Goal: Task Accomplishment & Management: Manage account settings

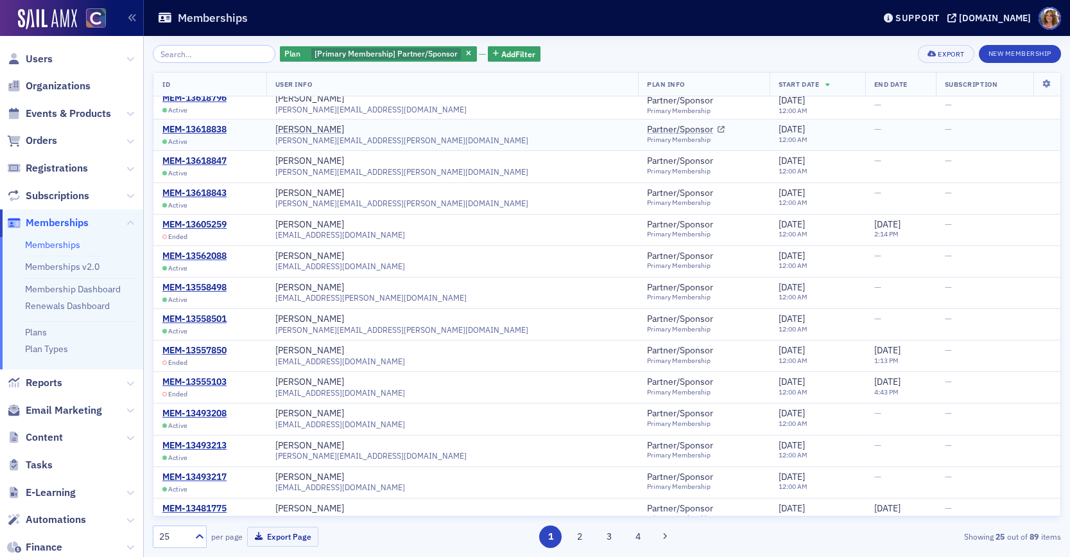
scroll to position [496, 0]
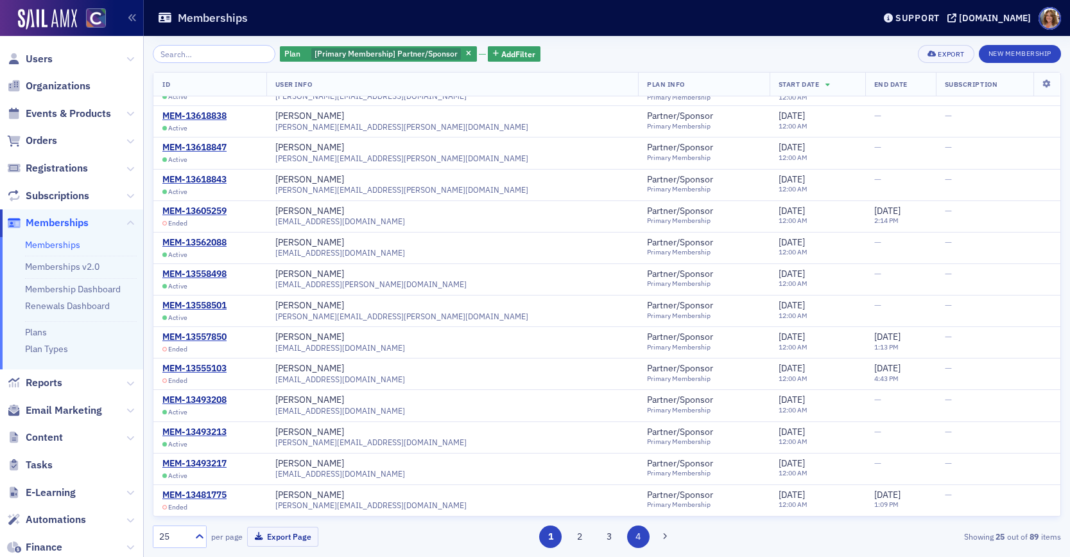
click at [638, 538] on button "4" at bounding box center [638, 536] width 22 height 22
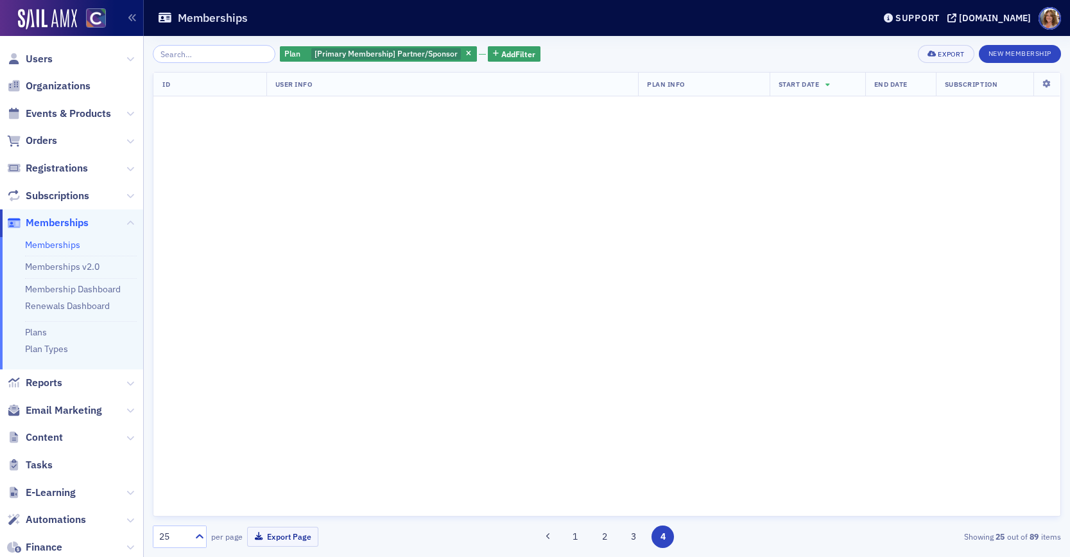
scroll to position [0, 0]
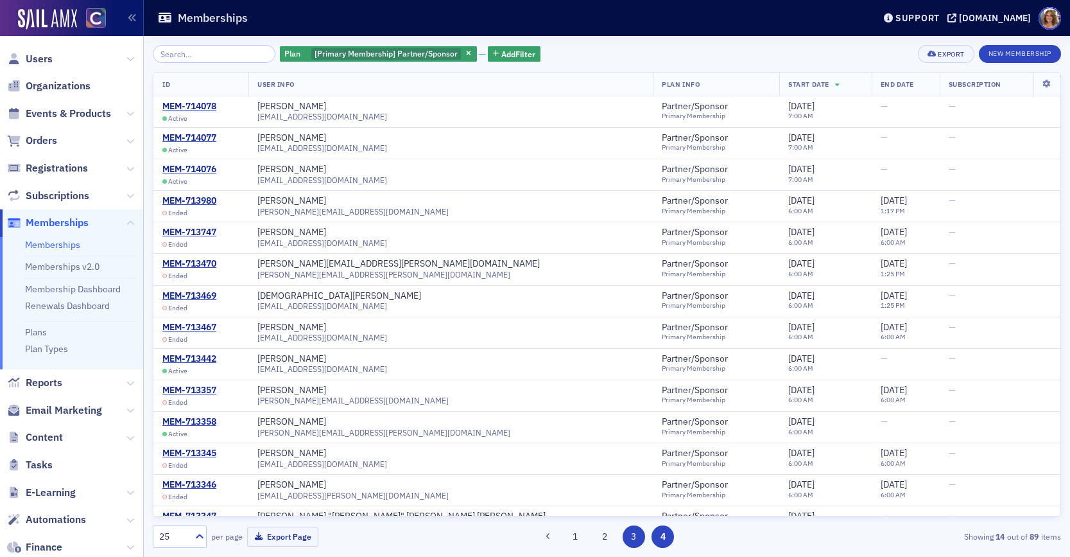
click at [636, 537] on button "3" at bounding box center [634, 536] width 22 height 22
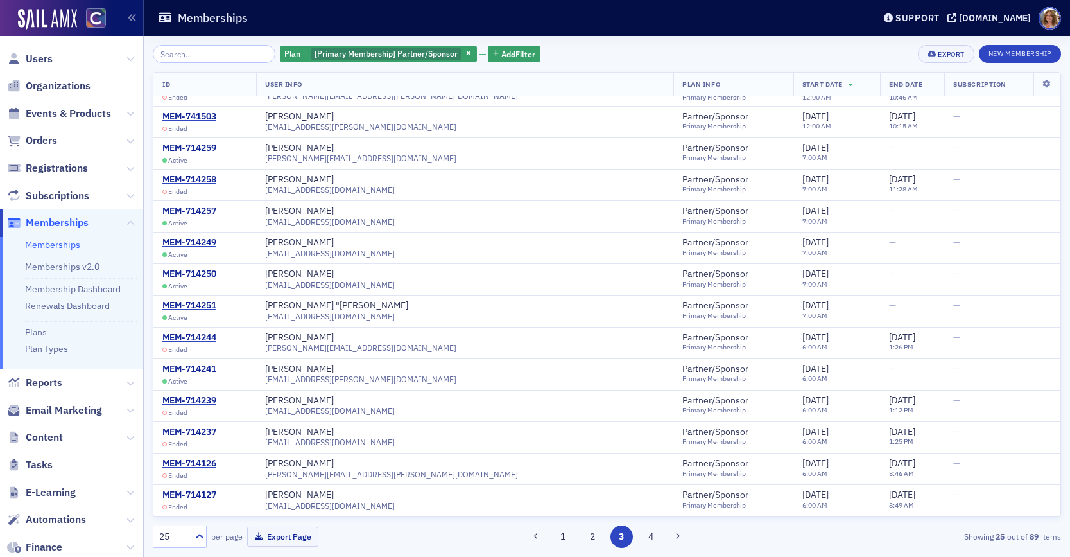
scroll to position [198, 0]
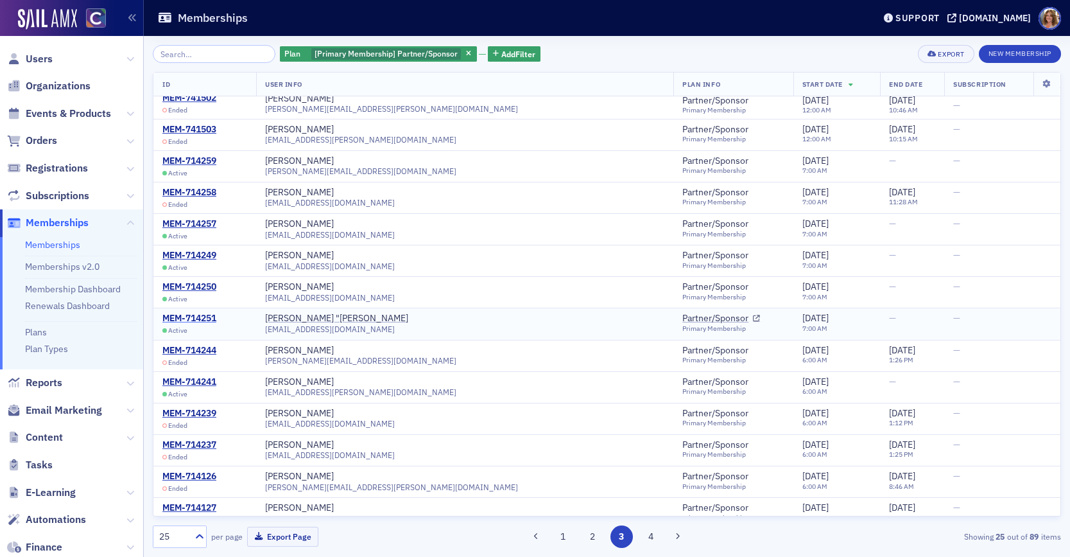
click at [194, 317] on div "MEM-714251" at bounding box center [189, 319] width 54 height 12
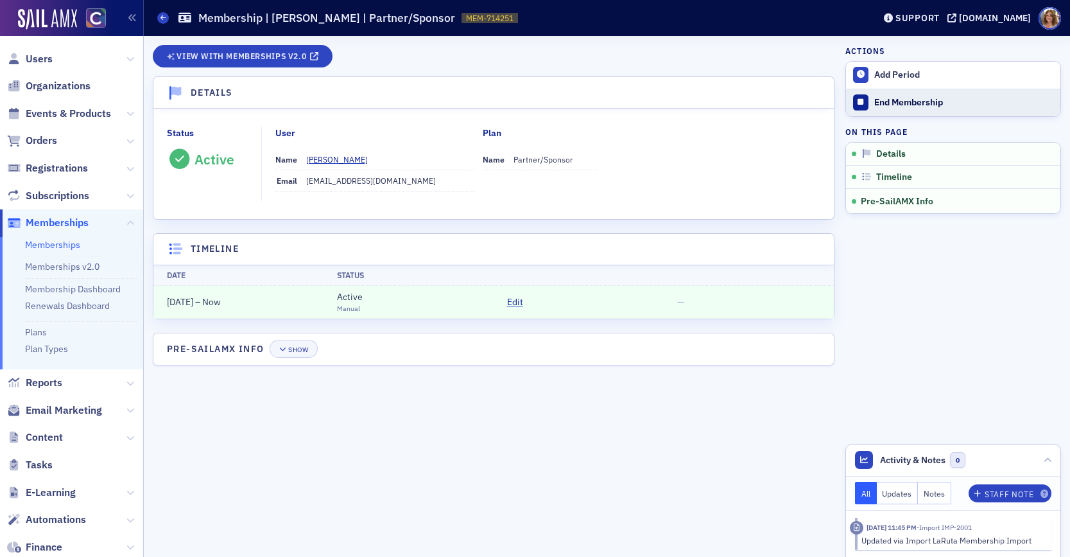
click at [900, 105] on div "End Membership" at bounding box center [965, 103] width 180 height 12
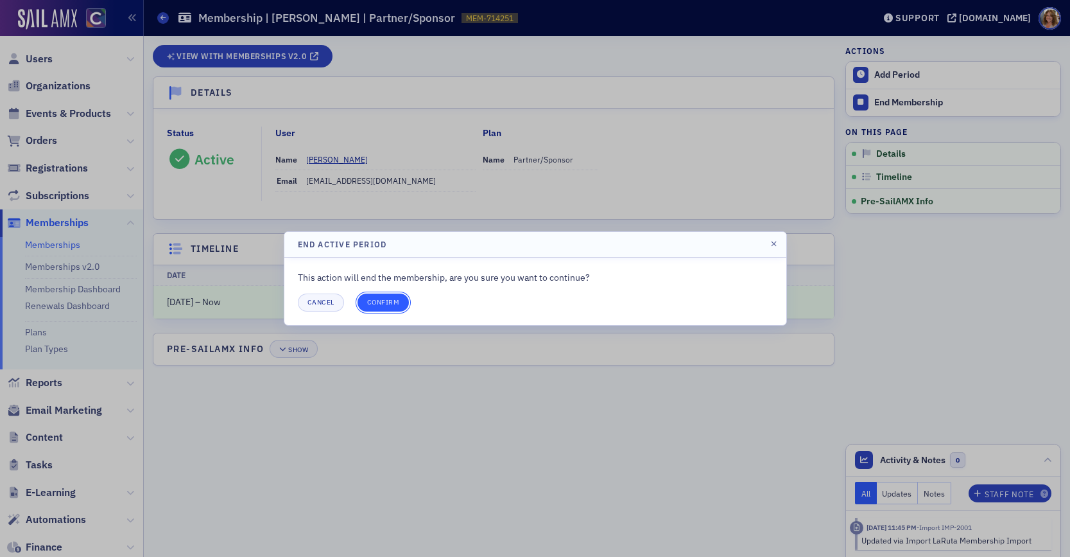
click at [381, 300] on button "Confirm" at bounding box center [384, 302] width 52 height 18
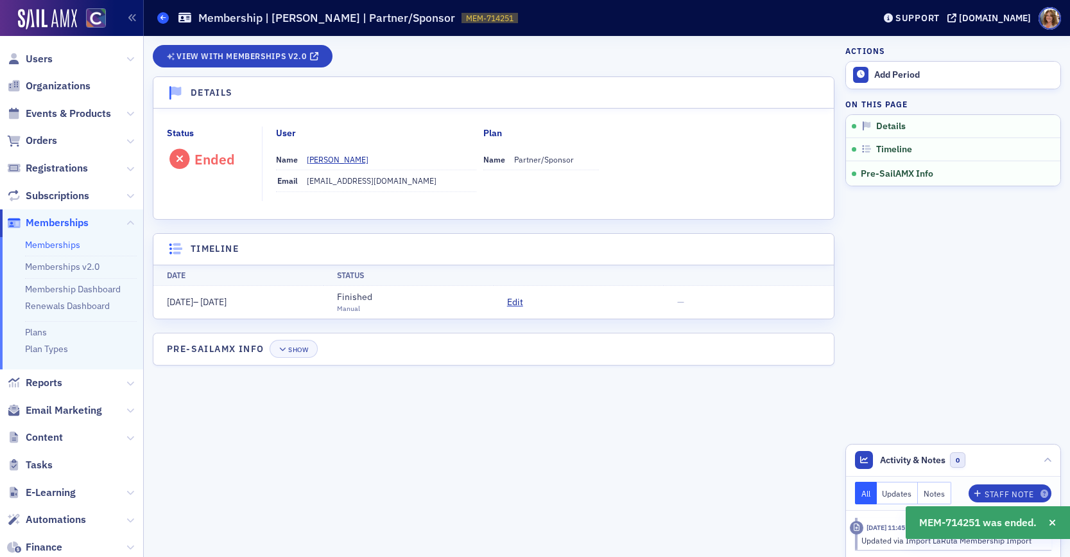
click at [164, 19] on icon at bounding box center [163, 18] width 5 height 6
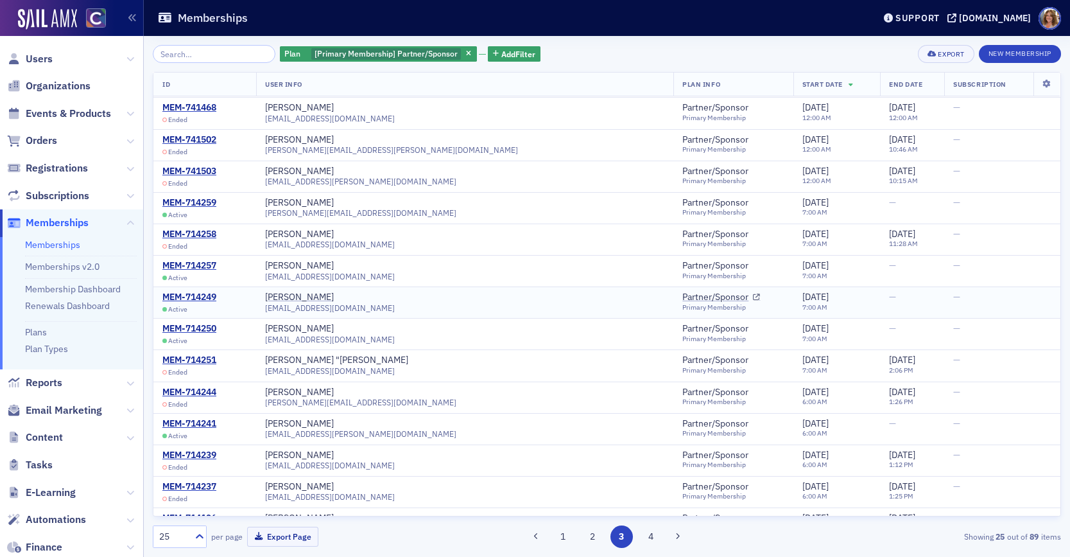
scroll to position [162, 0]
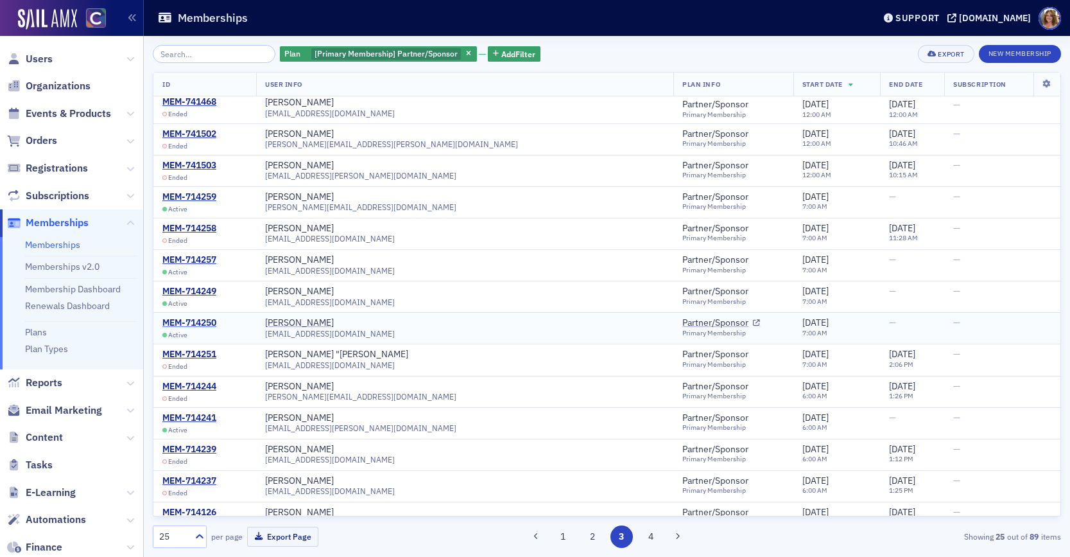
click at [188, 322] on div "MEM-714250" at bounding box center [189, 323] width 54 height 12
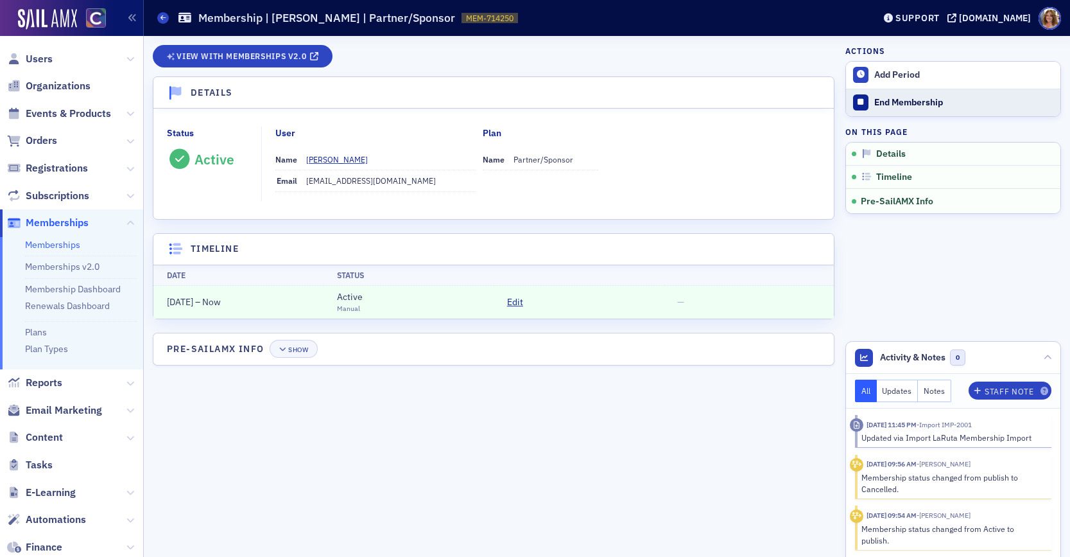
click at [888, 101] on div "End Membership" at bounding box center [965, 103] width 180 height 12
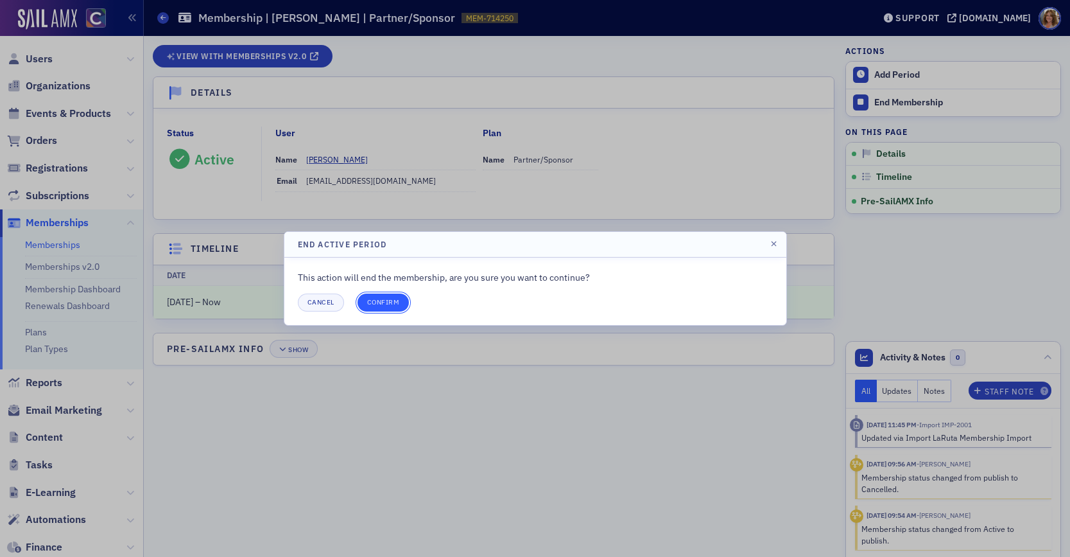
click at [390, 302] on button "Confirm" at bounding box center [384, 302] width 52 height 18
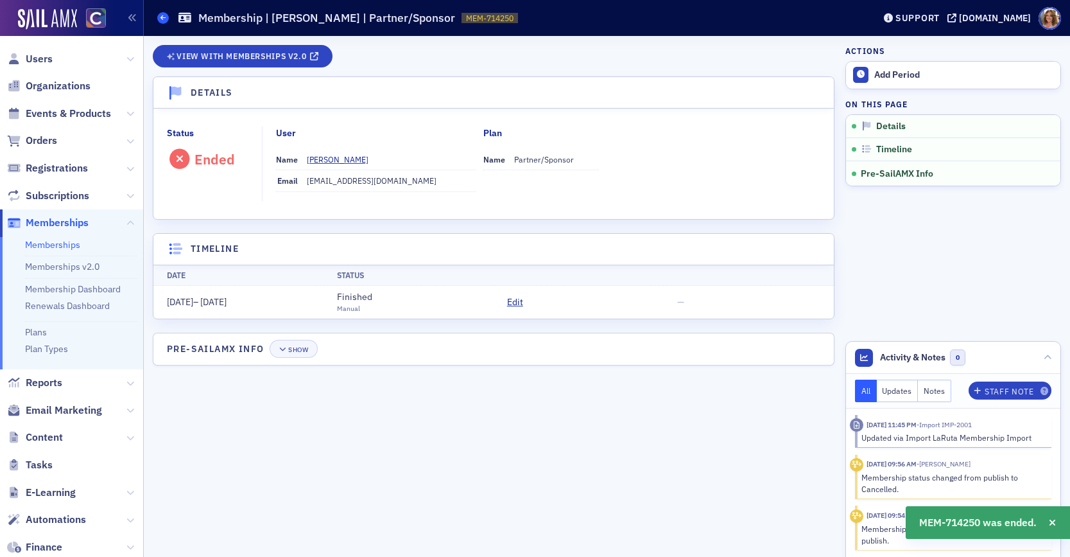
click at [164, 15] on link "Memberships" at bounding box center [163, 18] width 12 height 12
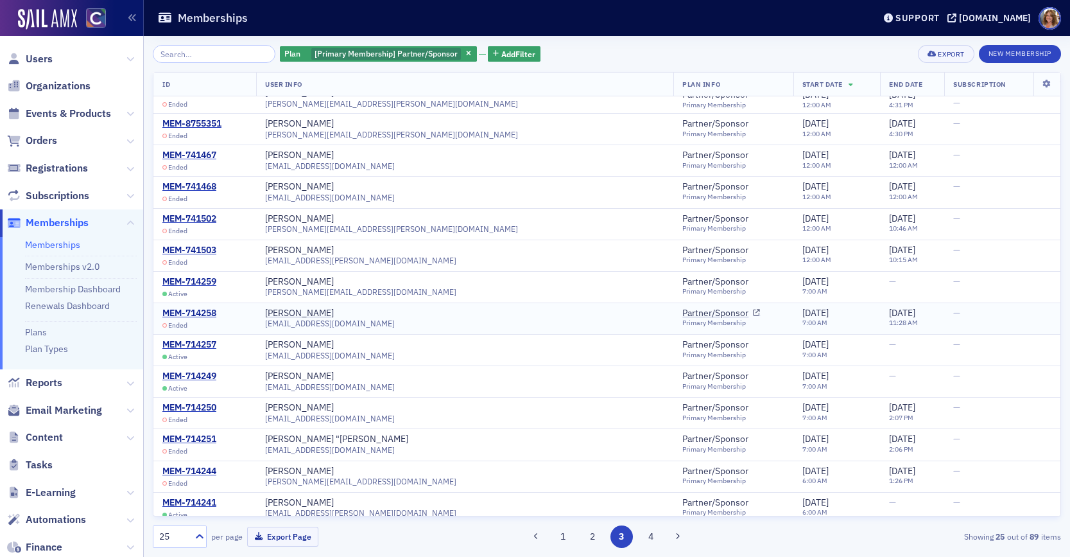
scroll to position [83, 0]
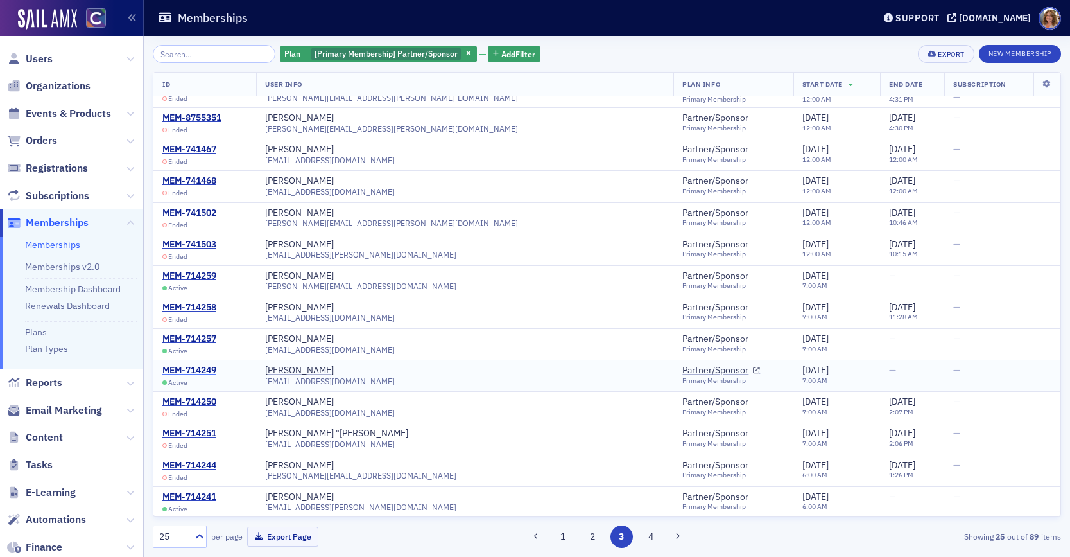
click at [192, 369] on div "MEM-714249" at bounding box center [189, 371] width 54 height 12
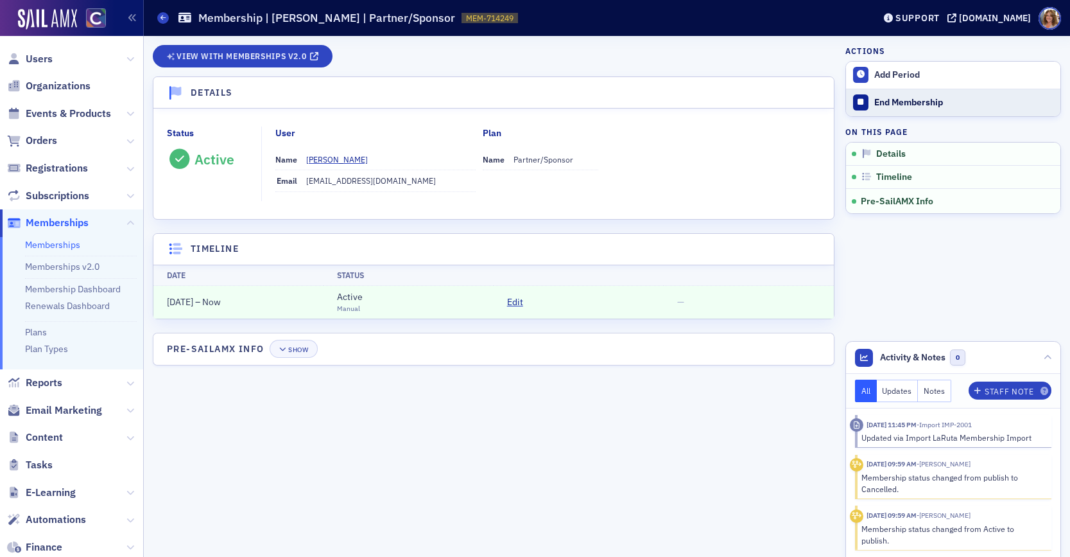
click at [888, 101] on div "End Membership" at bounding box center [965, 103] width 180 height 12
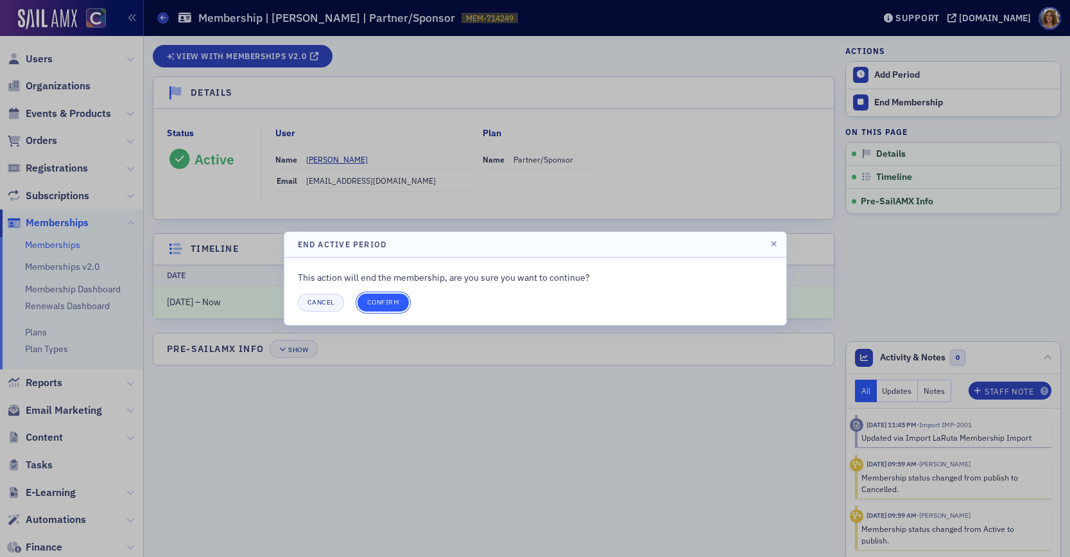
click at [382, 303] on button "Confirm" at bounding box center [384, 302] width 52 height 18
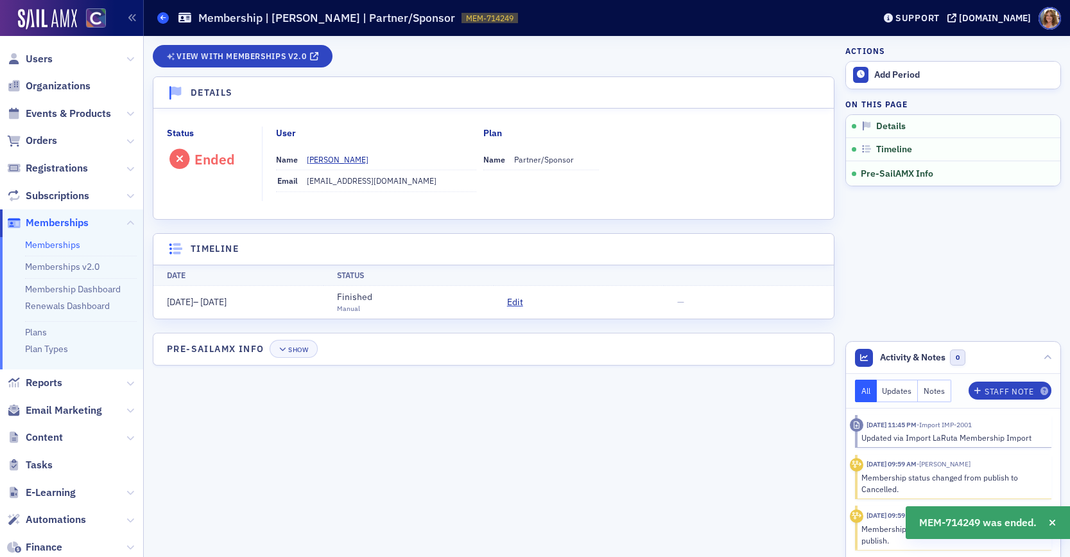
click at [161, 18] on icon at bounding box center [163, 18] width 5 height 6
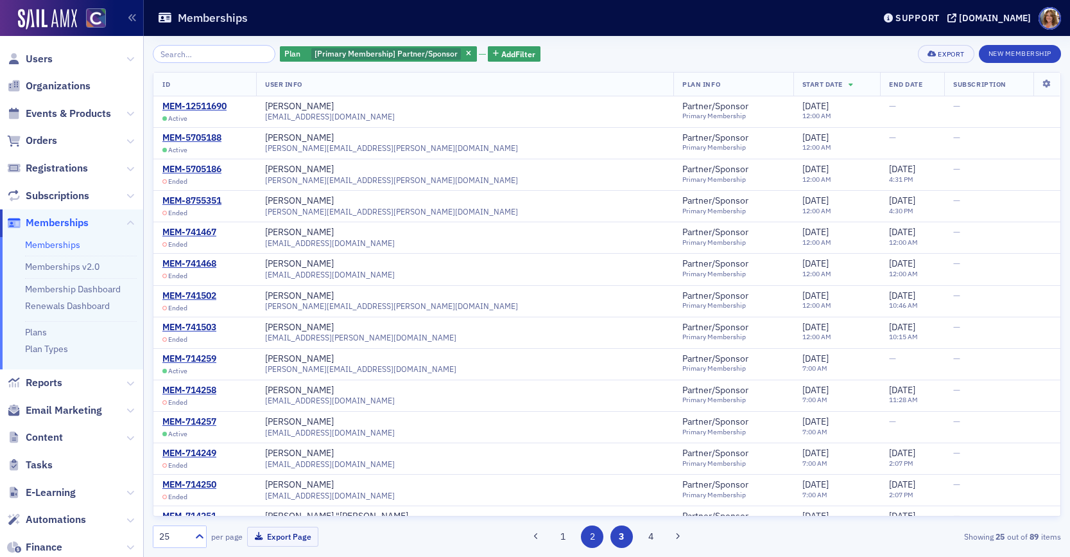
click at [594, 535] on button "2" at bounding box center [592, 536] width 22 height 22
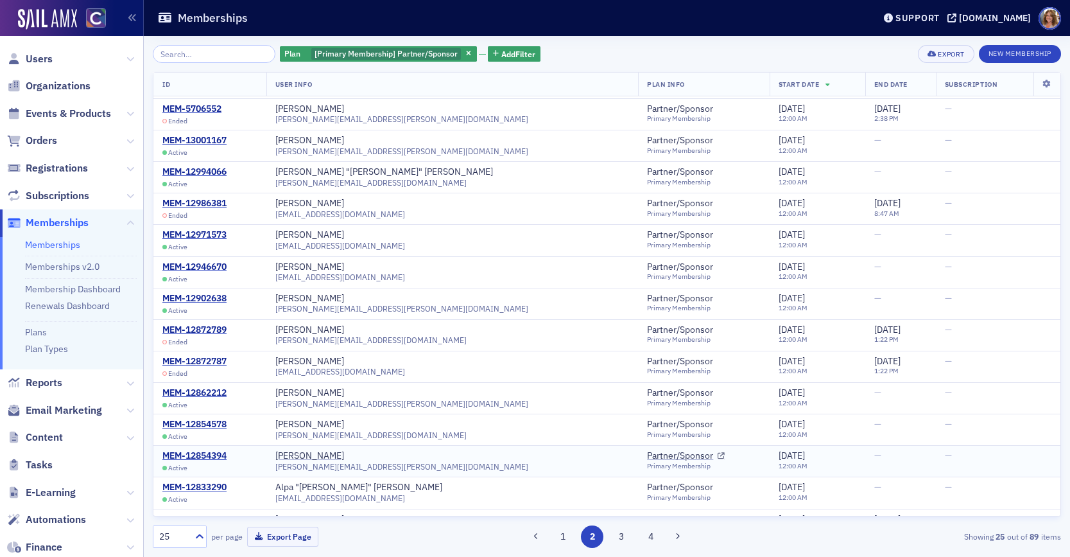
scroll to position [302, 0]
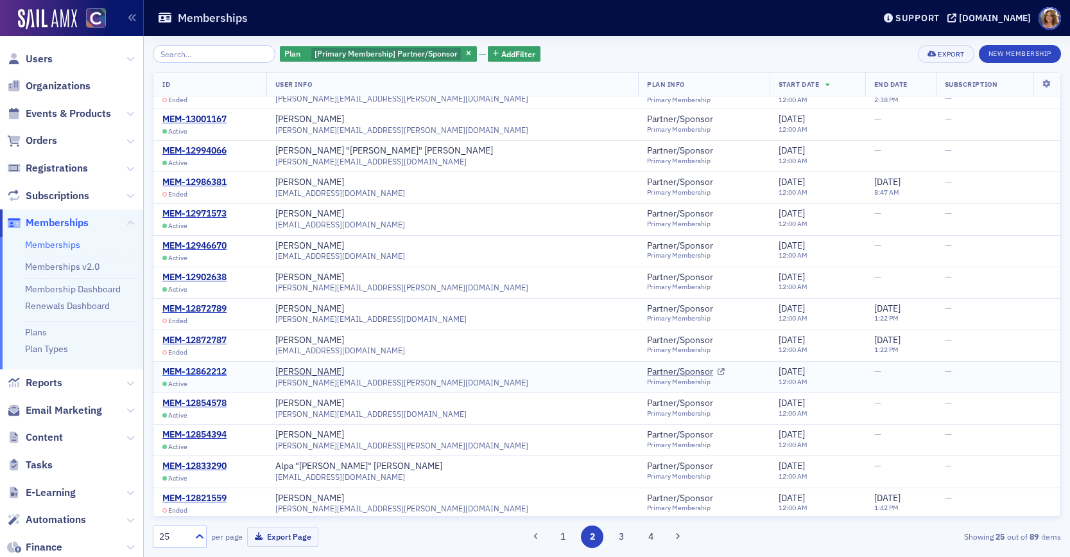
click at [208, 371] on div "MEM-12862212" at bounding box center [194, 372] width 64 height 12
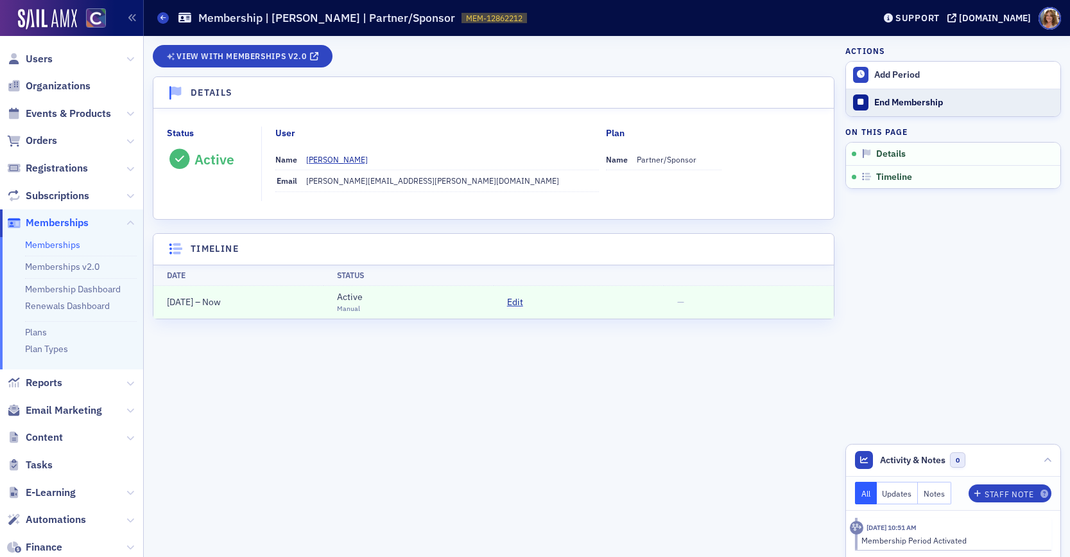
click at [892, 103] on div "End Membership" at bounding box center [965, 103] width 180 height 12
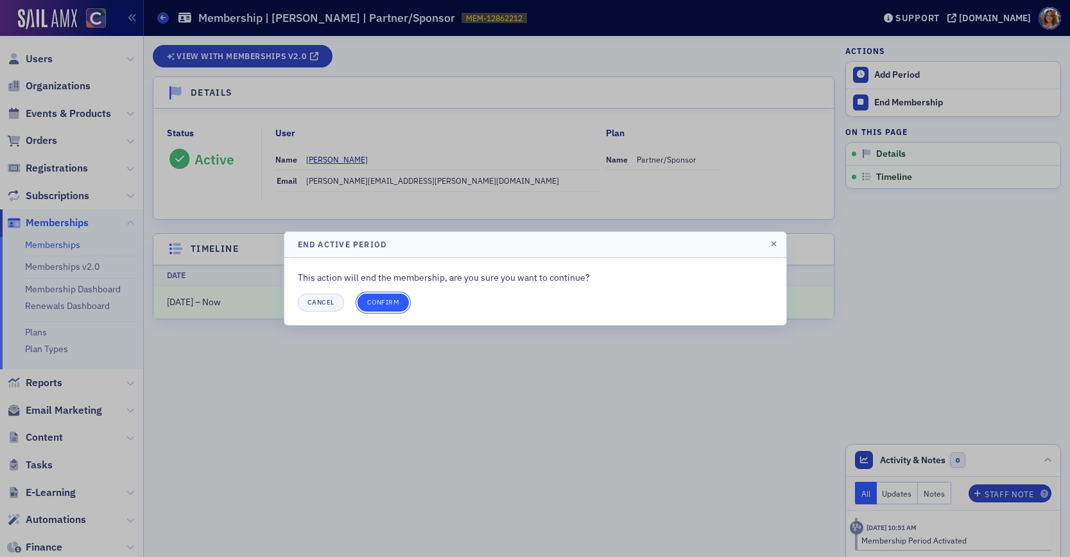
click at [388, 303] on button "Confirm" at bounding box center [384, 302] width 52 height 18
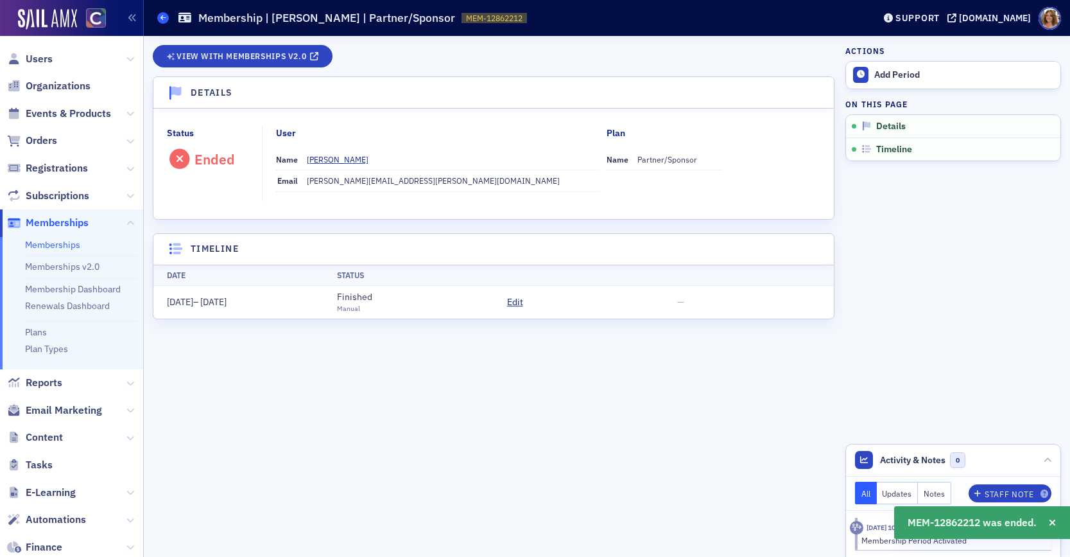
click at [164, 19] on icon at bounding box center [163, 18] width 5 height 6
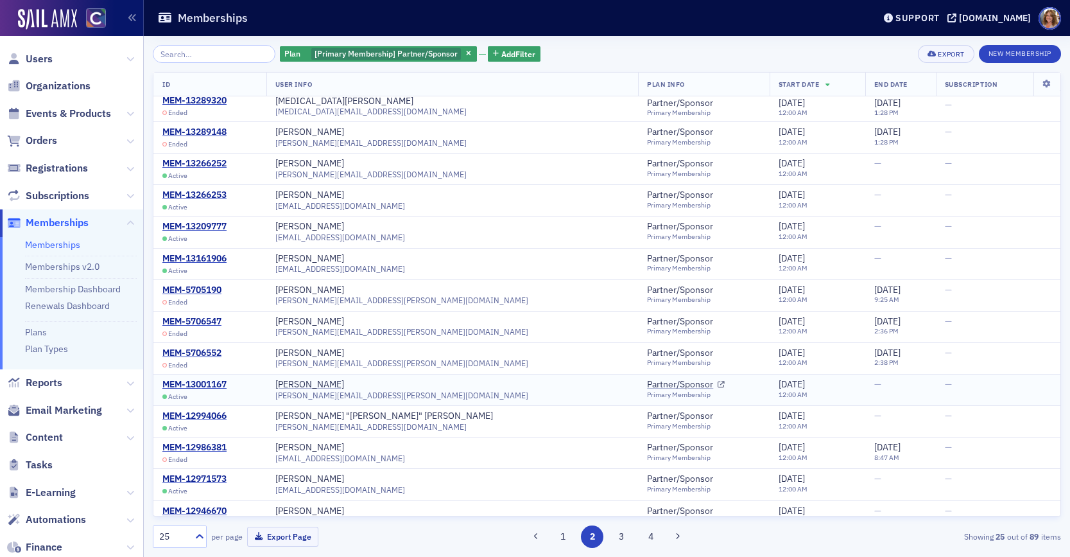
scroll to position [35, 0]
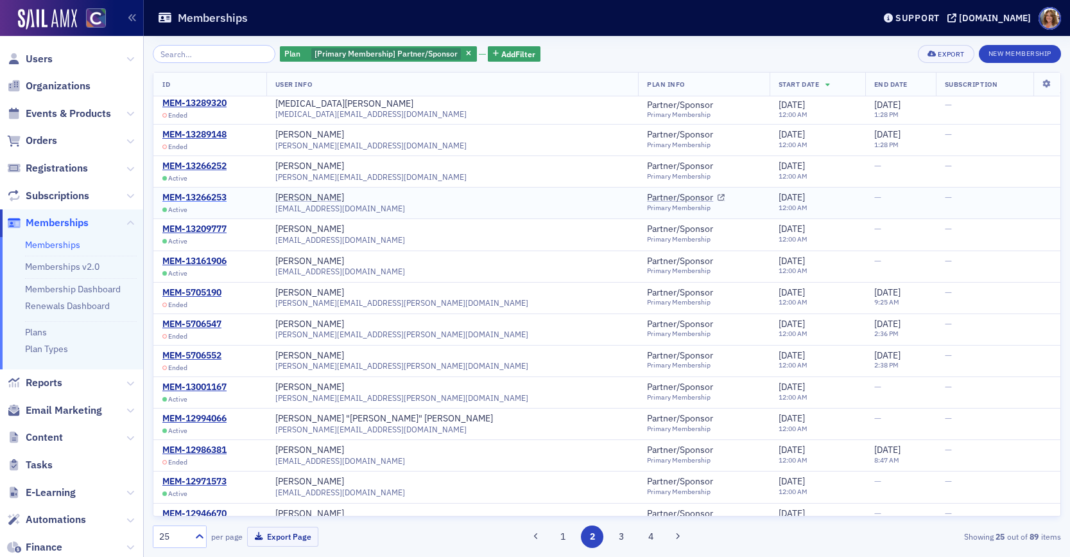
click at [210, 197] on div "MEM-13266253" at bounding box center [194, 198] width 64 height 12
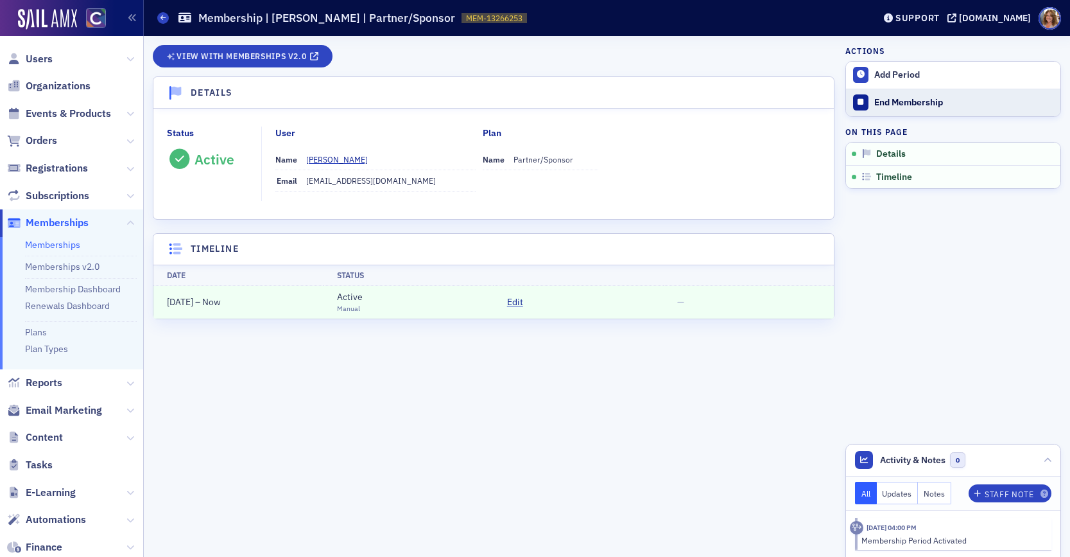
click at [923, 100] on div "End Membership" at bounding box center [965, 103] width 180 height 12
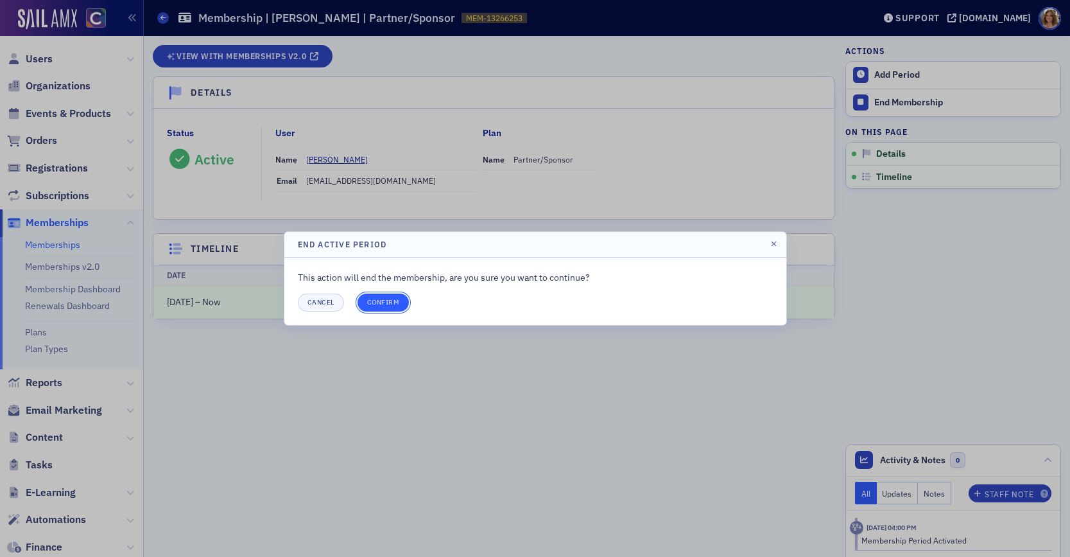
click at [390, 304] on button "Confirm" at bounding box center [384, 302] width 52 height 18
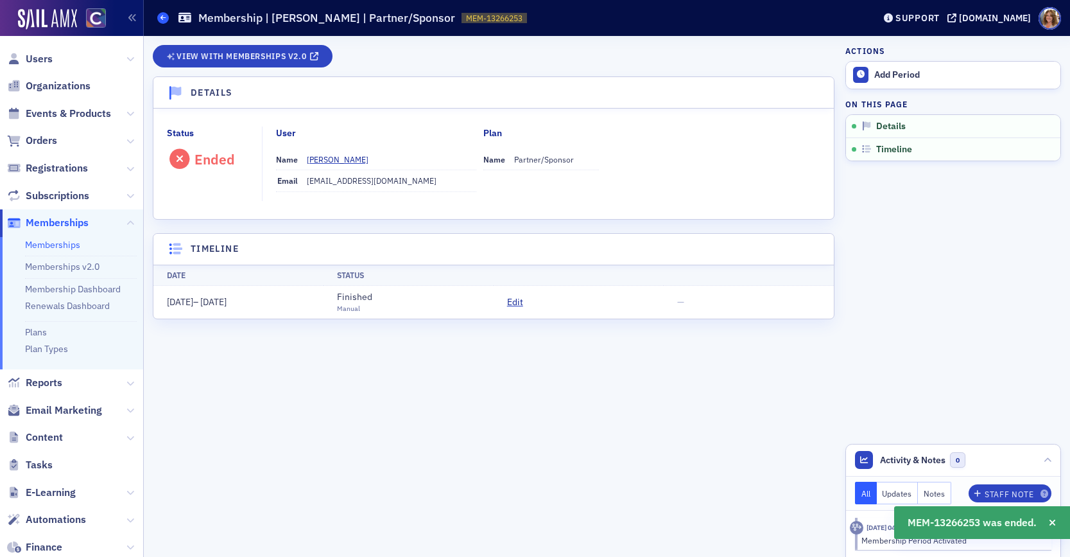
click at [164, 19] on icon at bounding box center [163, 18] width 5 height 6
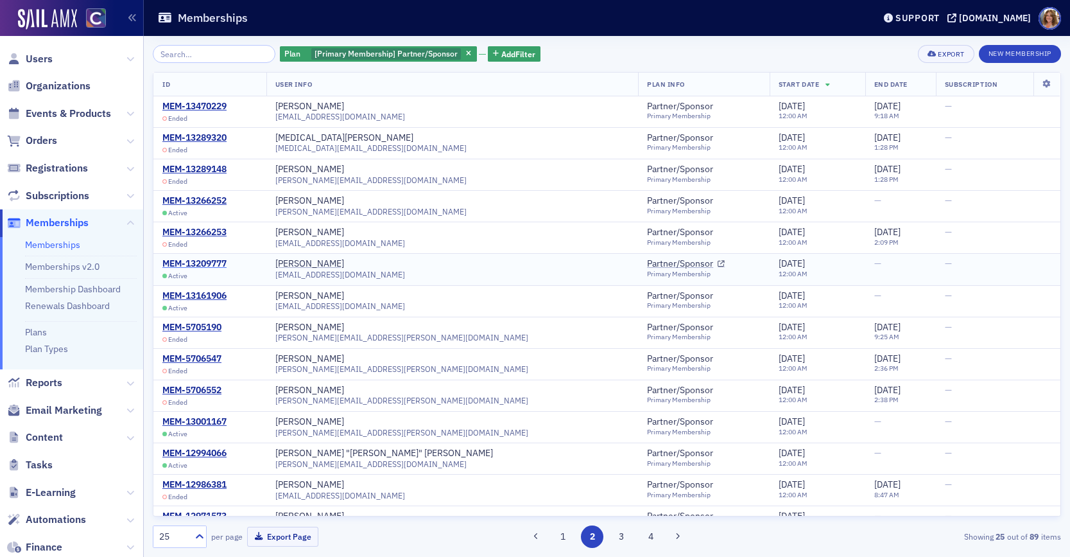
click at [209, 261] on div "MEM-13209777" at bounding box center [194, 264] width 64 height 12
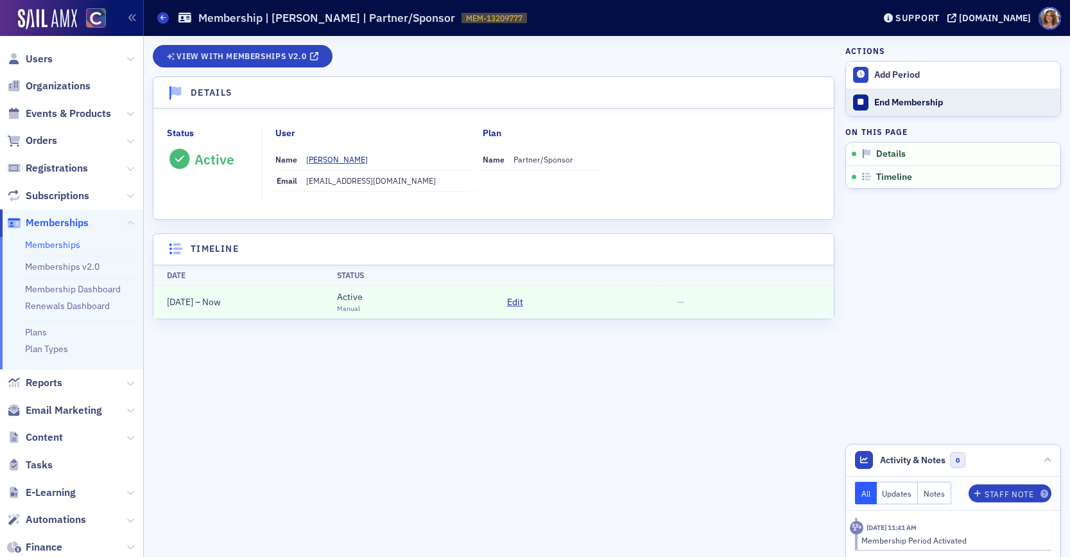
click at [907, 104] on div "End Membership" at bounding box center [965, 103] width 180 height 12
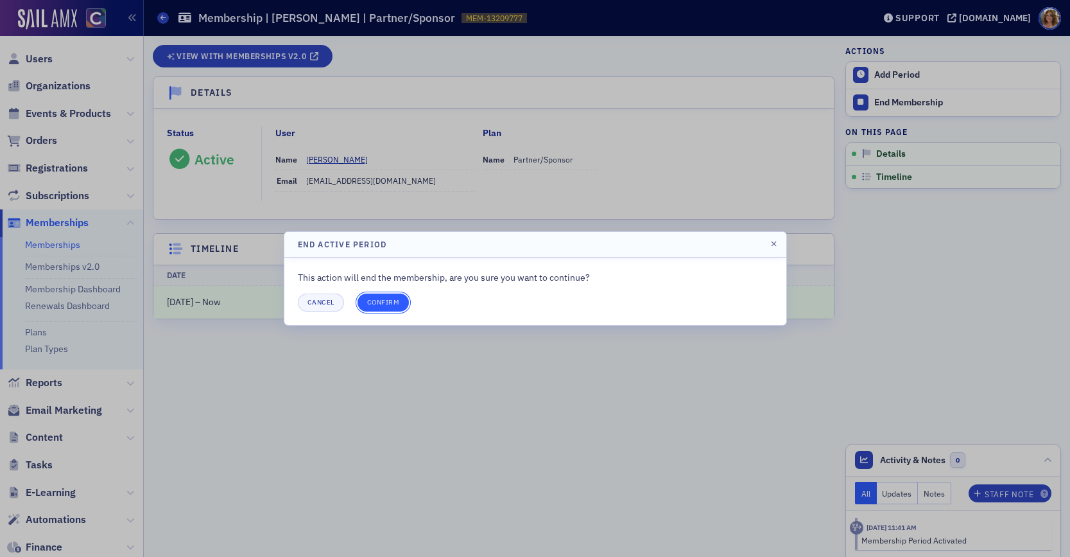
click at [395, 302] on button "Confirm" at bounding box center [384, 302] width 52 height 18
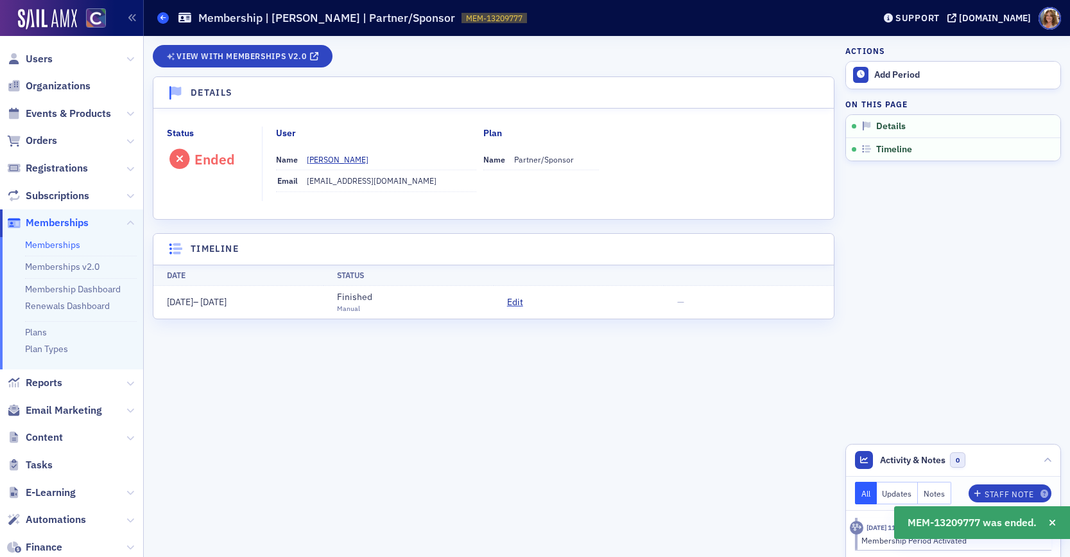
click at [163, 20] on icon at bounding box center [163, 18] width 5 height 6
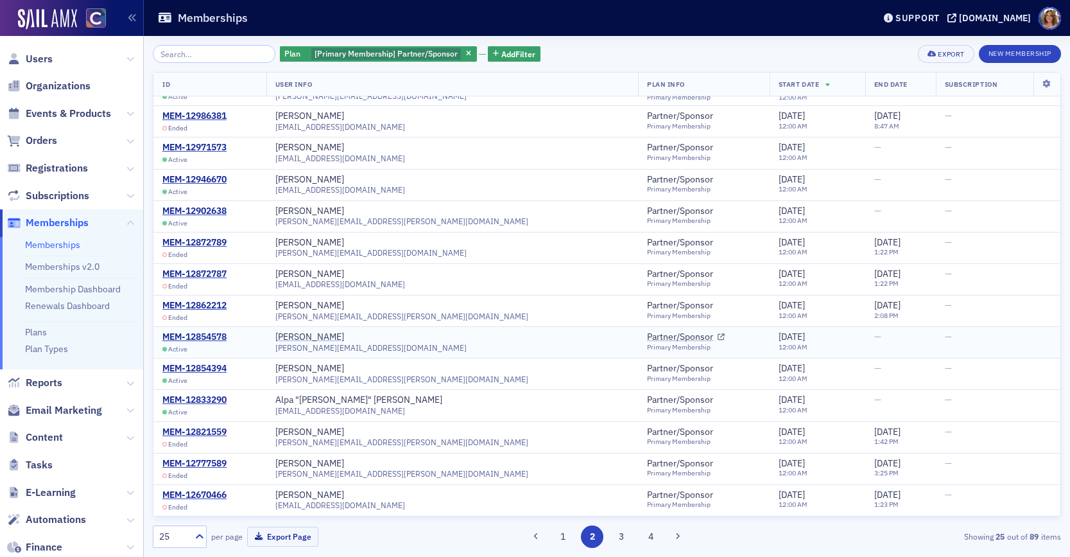
scroll to position [367, 0]
click at [208, 336] on div "MEM-12854578" at bounding box center [194, 339] width 64 height 12
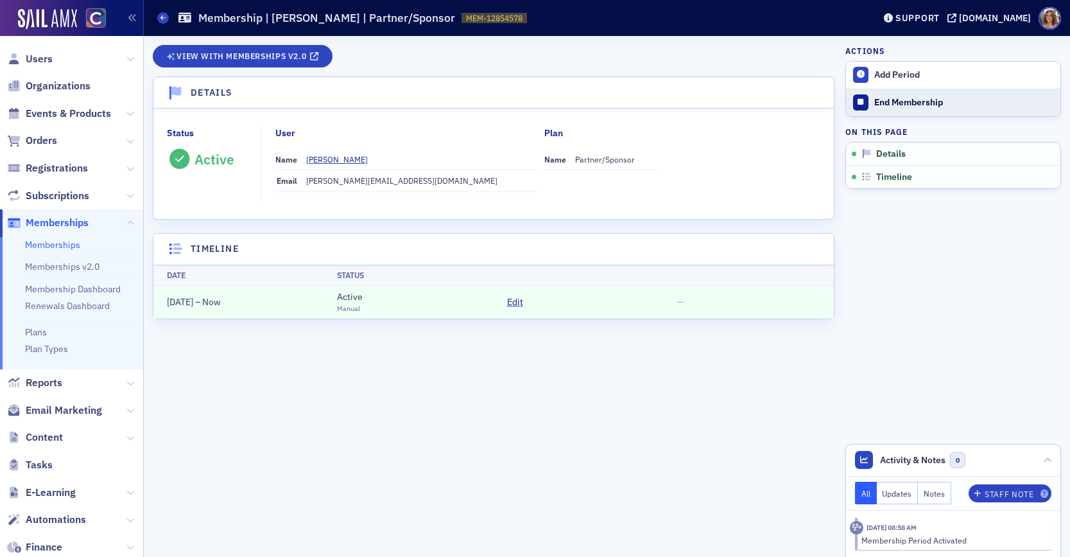
click at [918, 103] on div "End Membership" at bounding box center [965, 103] width 180 height 12
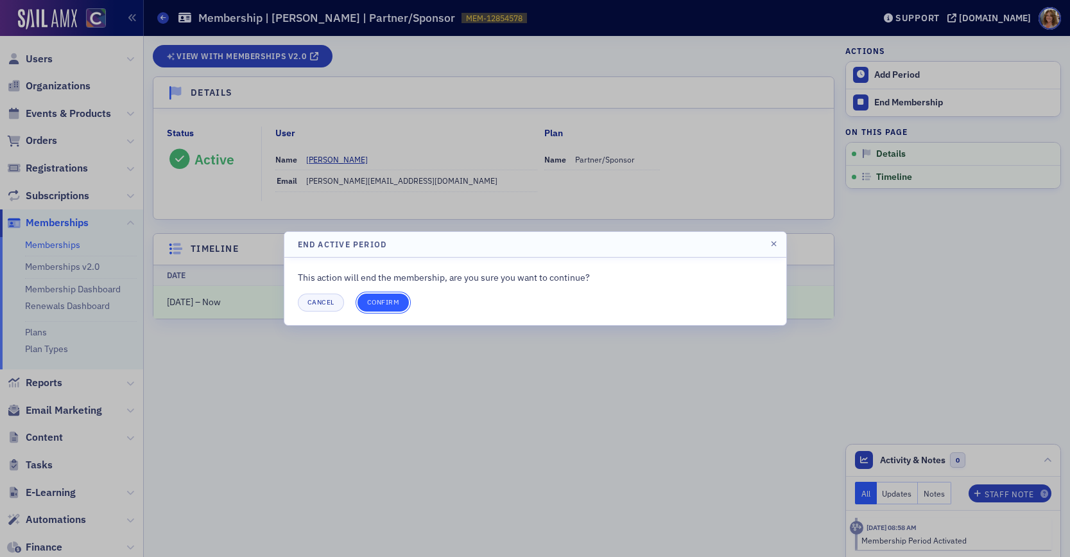
click at [381, 301] on button "Confirm" at bounding box center [384, 302] width 52 height 18
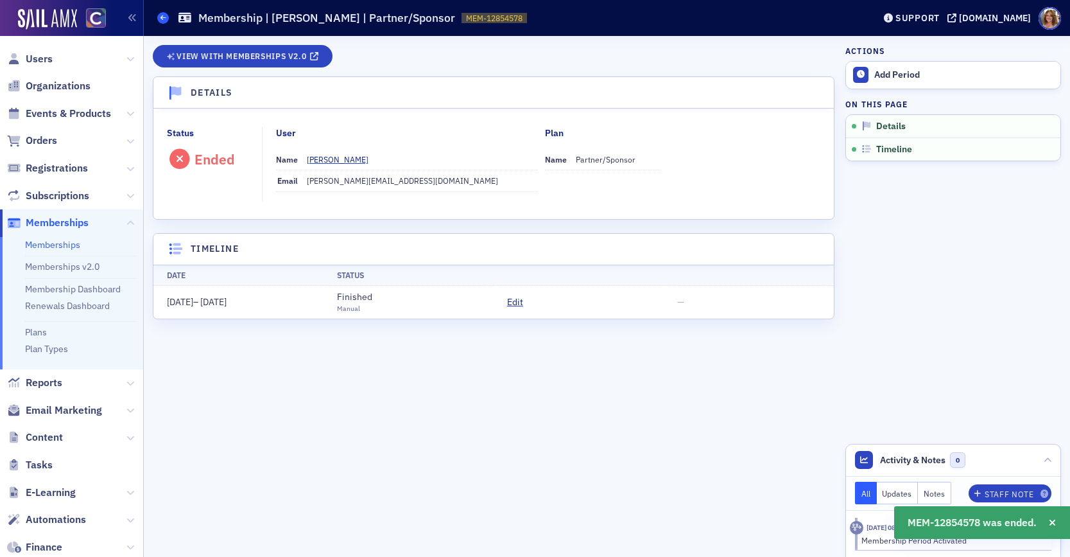
click at [162, 17] on icon at bounding box center [163, 18] width 5 height 6
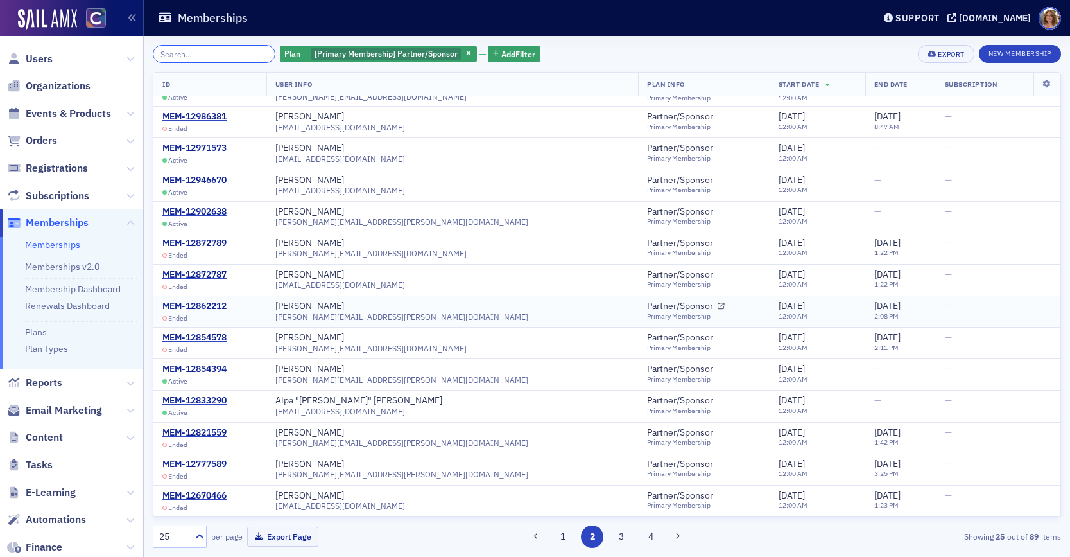
scroll to position [369, 0]
click at [566, 537] on button "1" at bounding box center [563, 536] width 22 height 22
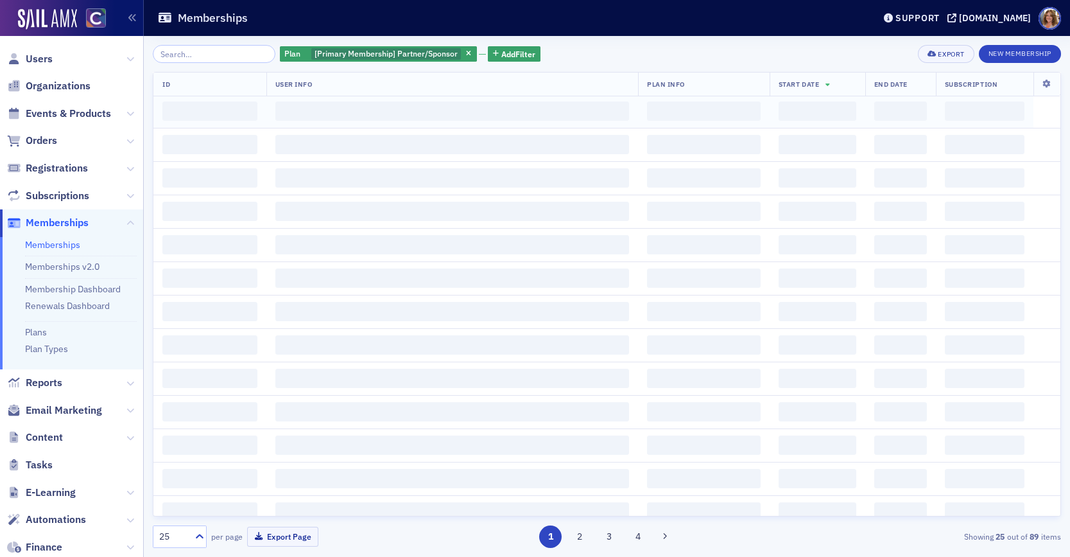
scroll to position [0, 0]
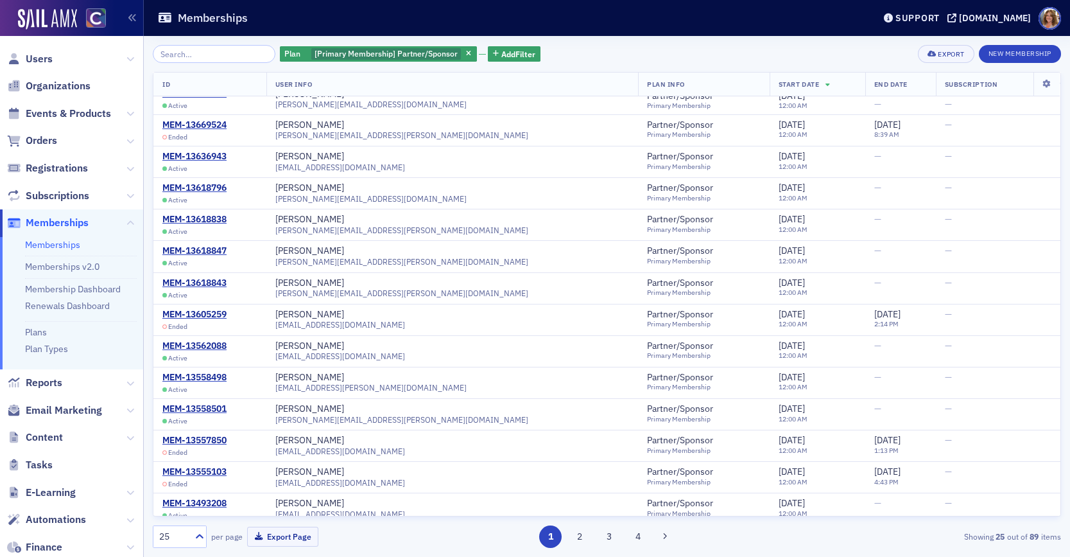
scroll to position [401, 0]
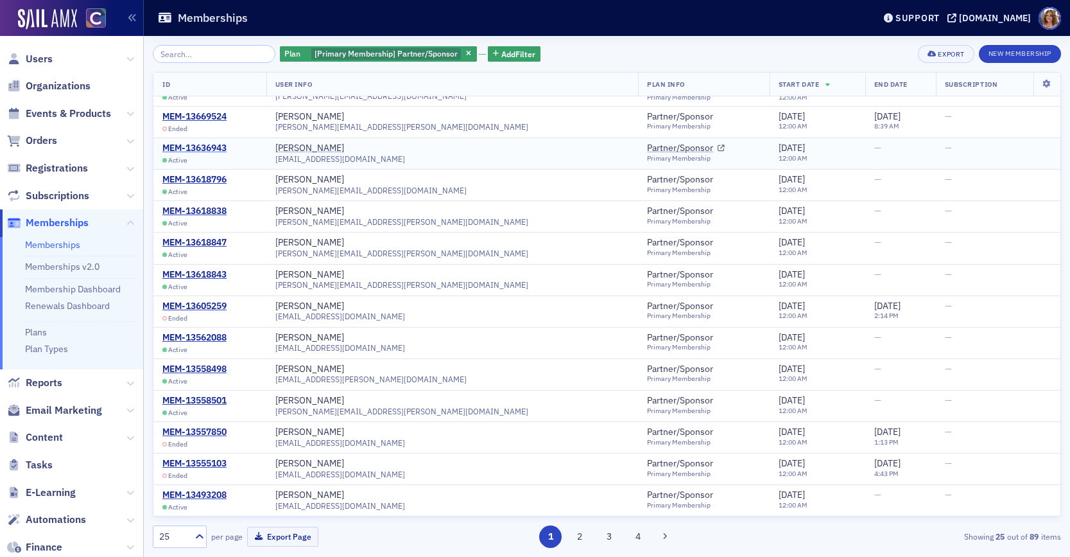
click at [200, 149] on div "MEM-13636943" at bounding box center [194, 149] width 64 height 12
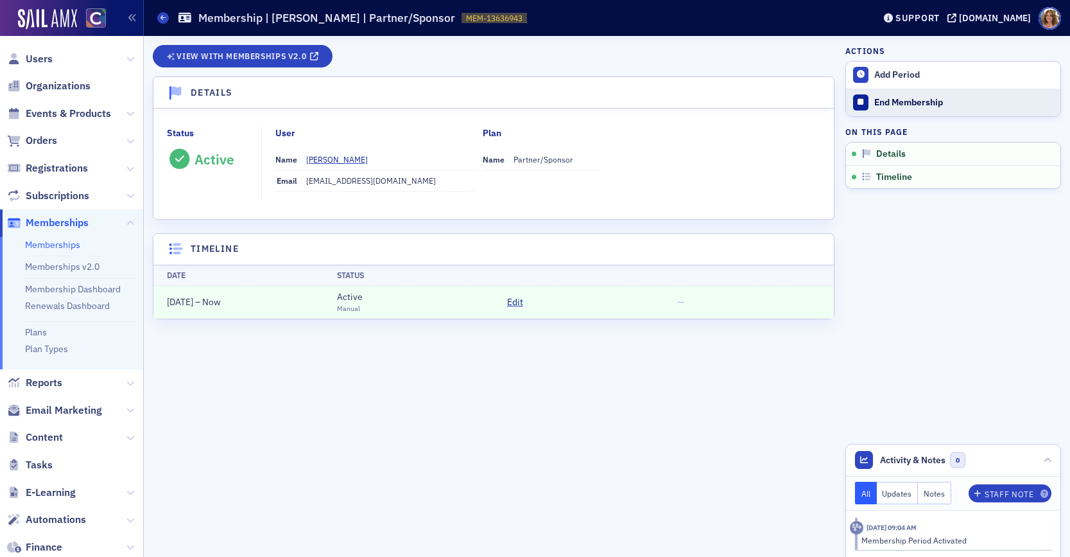
click at [918, 102] on div "End Membership" at bounding box center [965, 103] width 180 height 12
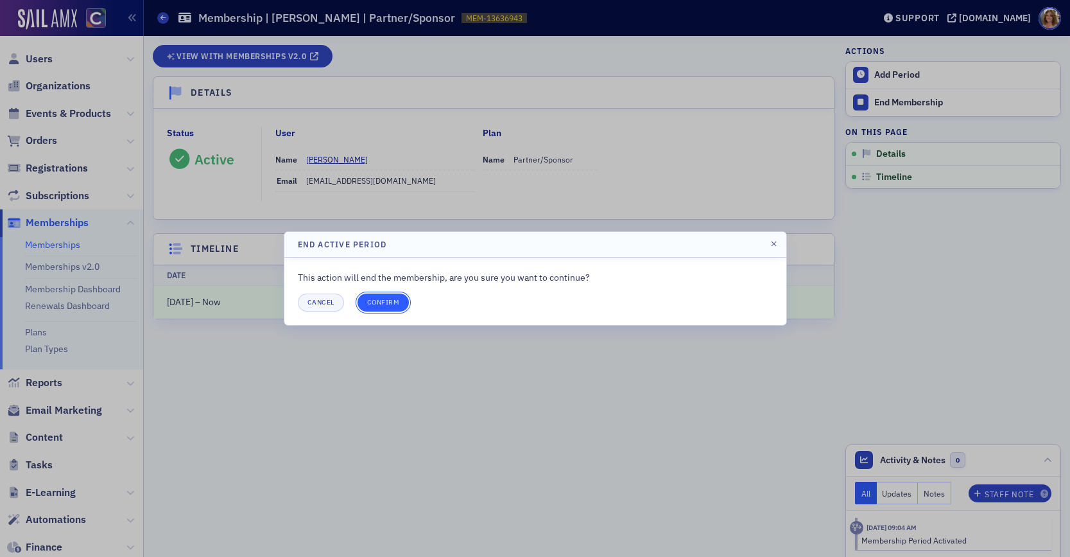
click at [392, 297] on button "Confirm" at bounding box center [384, 302] width 52 height 18
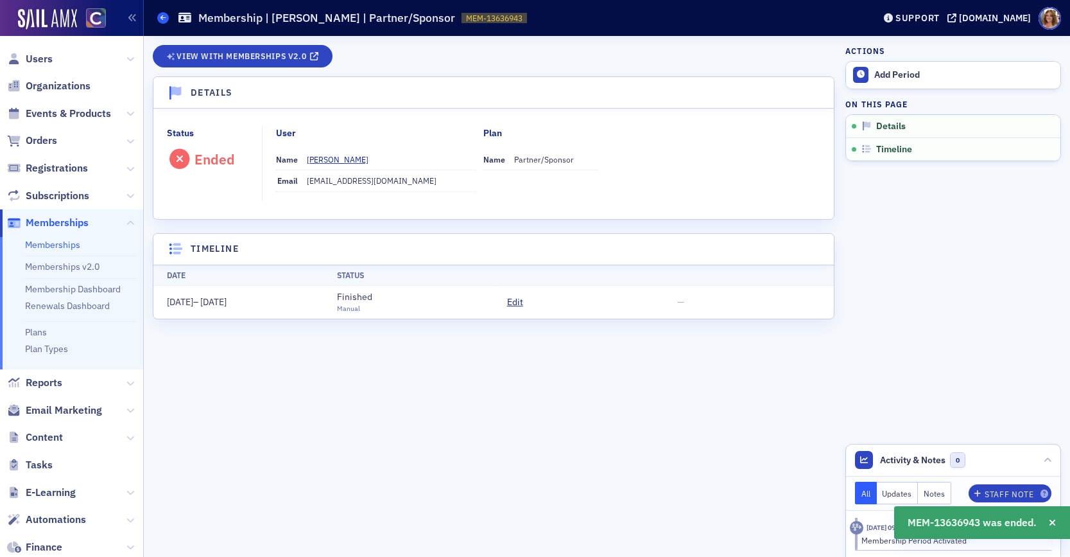
click at [161, 20] on icon at bounding box center [163, 18] width 5 height 6
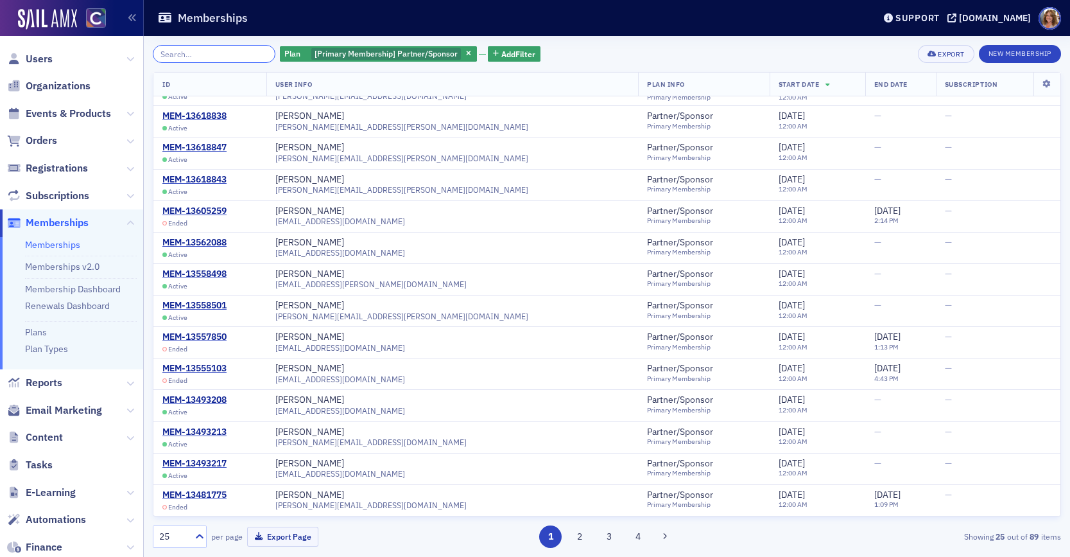
scroll to position [496, 0]
click at [466, 53] on icon "button" at bounding box center [468, 54] width 5 height 7
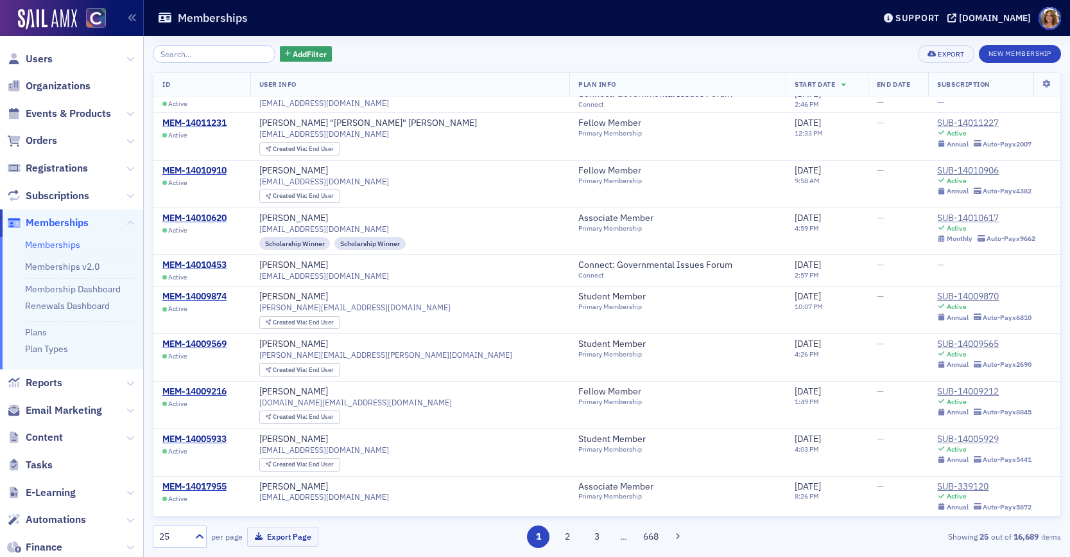
scroll to position [659, 0]
drag, startPoint x: 40, startPoint y: 57, endPoint x: 121, endPoint y: 52, distance: 81.1
click at [40, 57] on span "Users" at bounding box center [39, 59] width 27 height 14
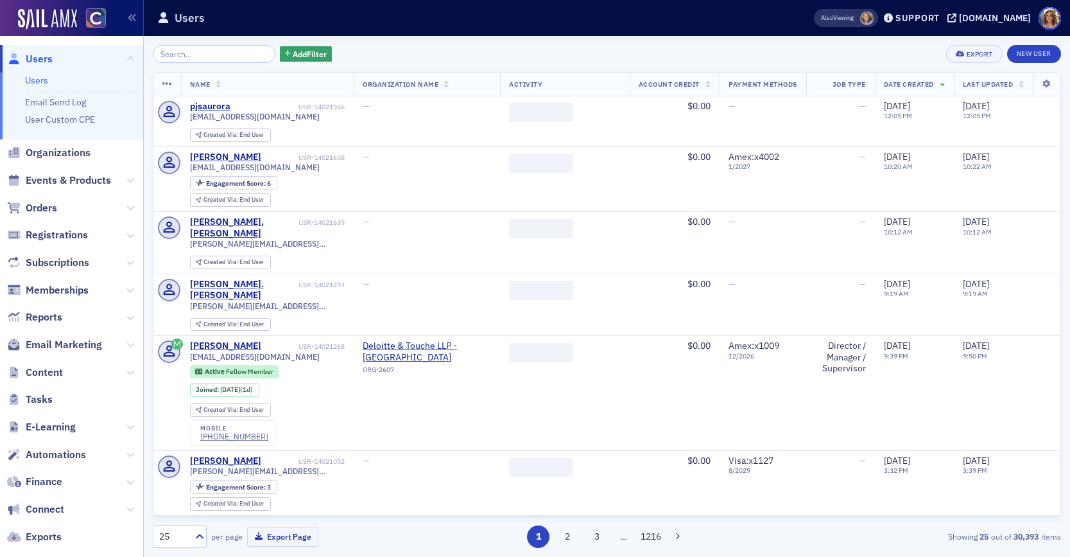
click at [194, 54] on input "search" at bounding box center [214, 54] width 123 height 18
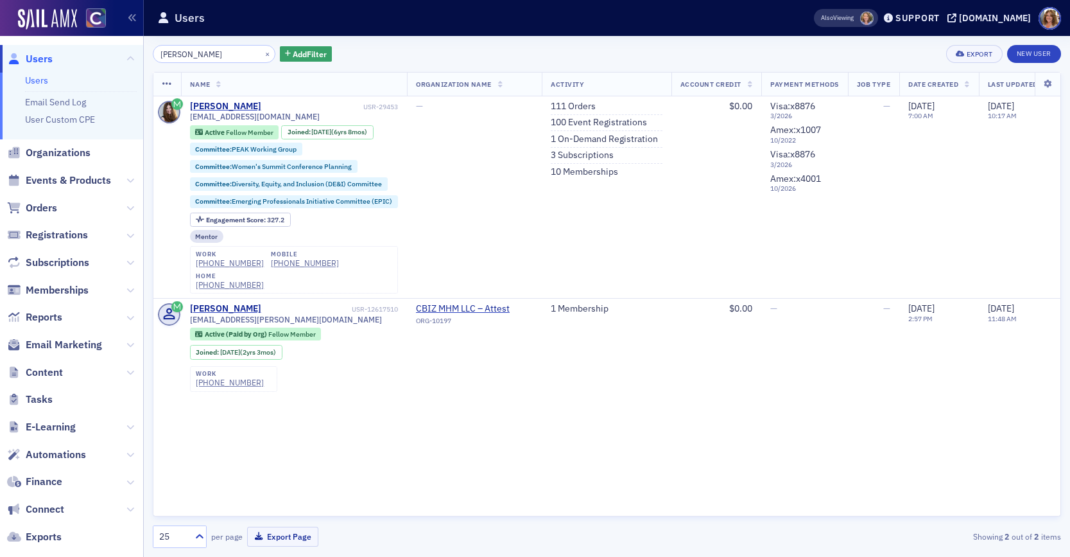
type input "[PERSON_NAME]"
